Goal: Find specific page/section: Find specific page/section

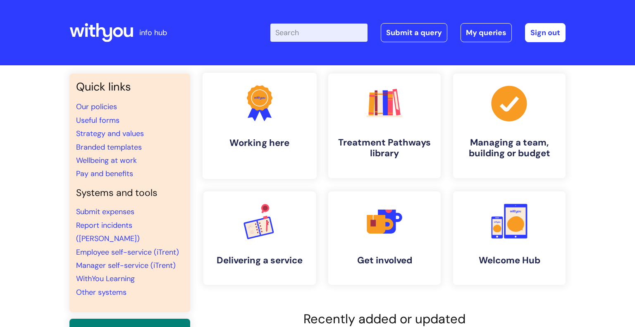
click at [278, 138] on h4 "Working here" at bounding box center [259, 142] width 101 height 11
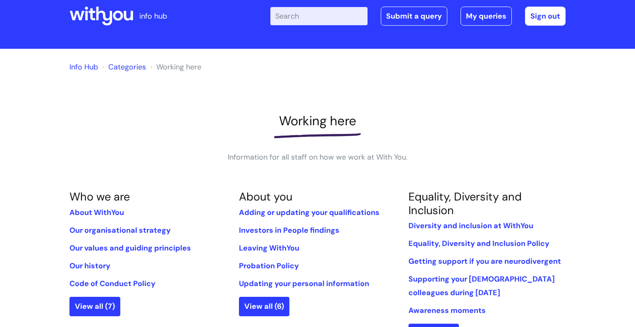
scroll to position [33, 0]
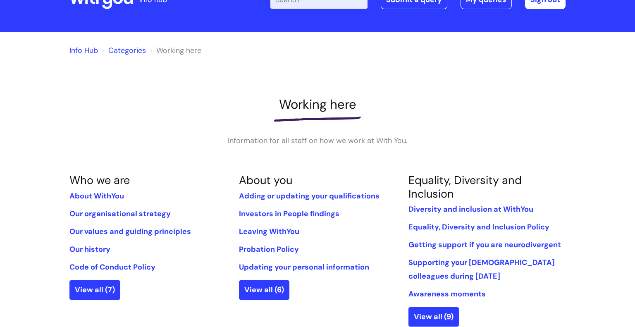
click at [345, 2] on input "Enter your search term here..." at bounding box center [318, -1] width 97 height 18
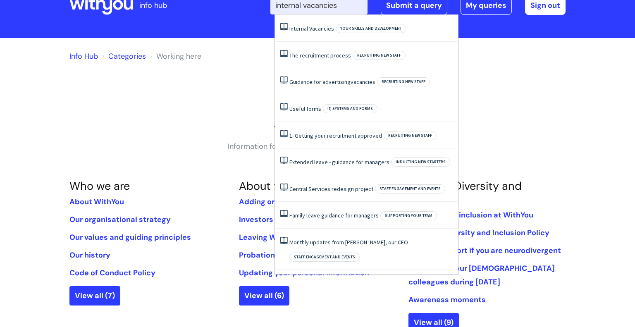
type input "internal vacancies"
click button "Search" at bounding box center [0, 0] width 0 height 0
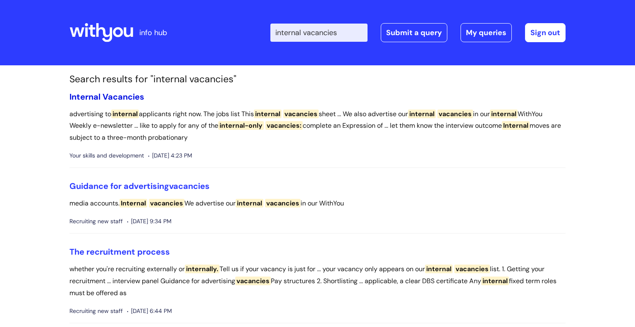
click at [89, 101] on span "Internal" at bounding box center [84, 96] width 31 height 11
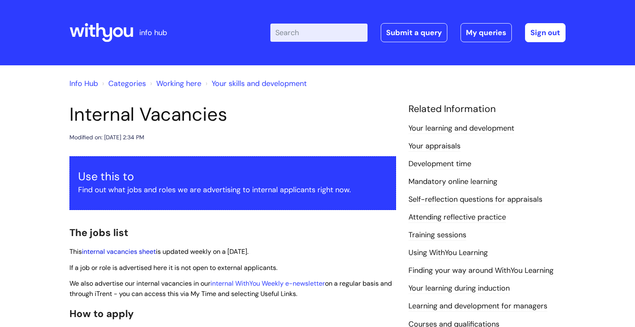
click at [106, 253] on link "internal vacancies sheet" at bounding box center [119, 251] width 74 height 9
